Goal: Information Seeking & Learning: Learn about a topic

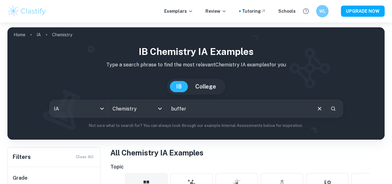
type input "buffer"
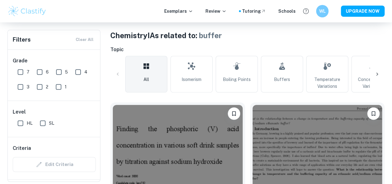
click at [25, 73] on input "7" at bounding box center [20, 72] width 12 height 12
checkbox input "true"
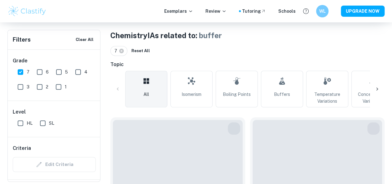
click at [21, 121] on input "HL" at bounding box center [20, 123] width 12 height 12
checkbox input "true"
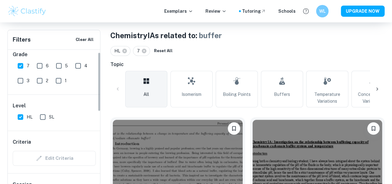
scroll to position [241, 0]
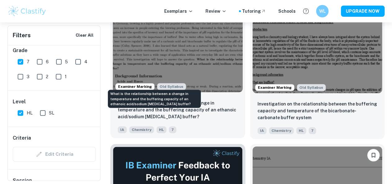
click at [158, 100] on p "What is the relationship between a change in temperature and the buffering capa…" at bounding box center [178, 110] width 120 height 20
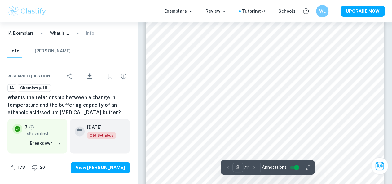
type input "1"
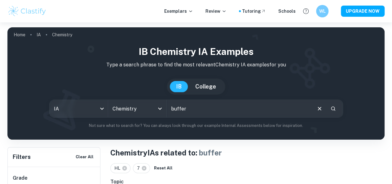
scroll to position [241, 0]
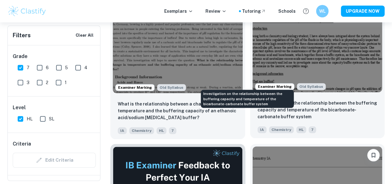
click at [258, 100] on p "Investigation on the relationship between the buffering capacity and temperatur…" at bounding box center [318, 110] width 120 height 20
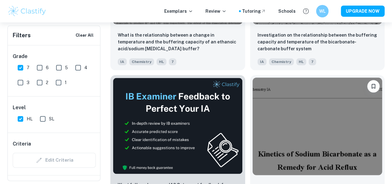
scroll to position [310, 0]
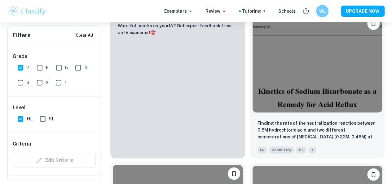
scroll to position [373, 0]
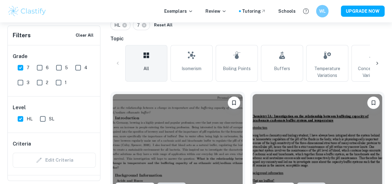
scroll to position [190, 0]
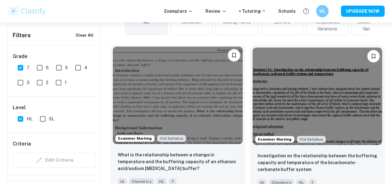
click at [170, 75] on img at bounding box center [178, 95] width 130 height 97
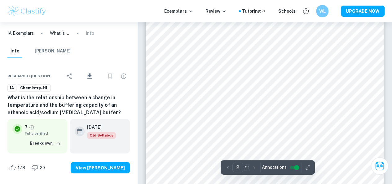
type input "1"
